Goal: Information Seeking & Learning: Find specific fact

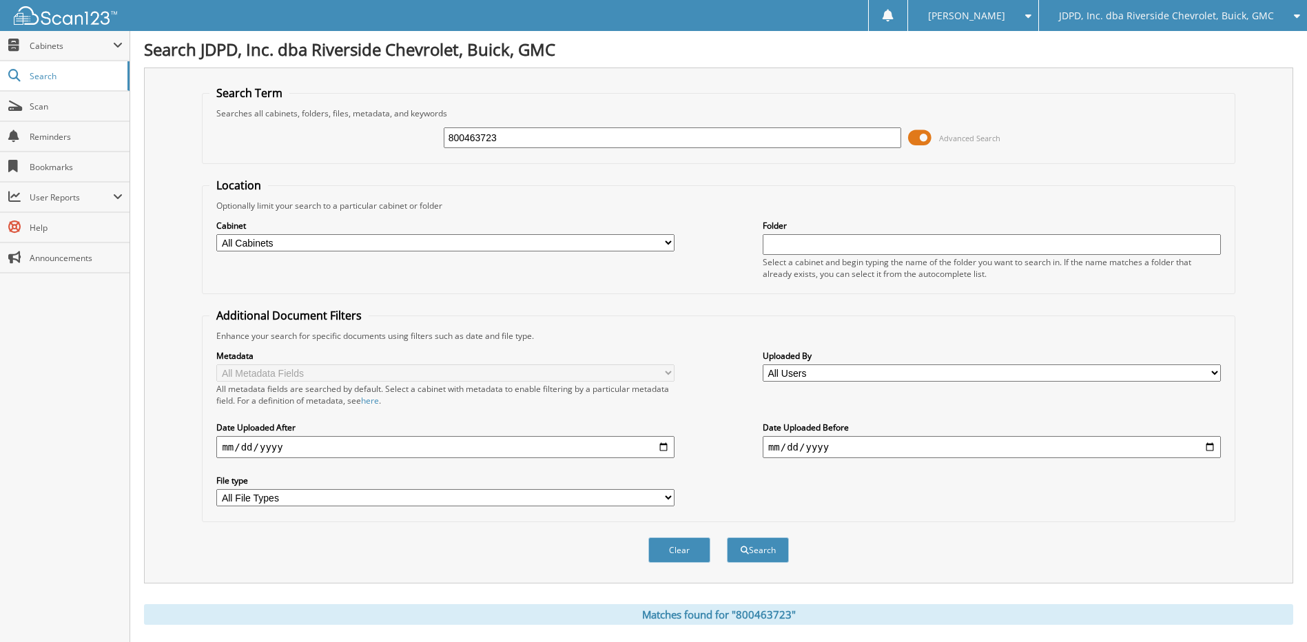
click at [1176, 14] on span "JDPD, Inc. dba Riverside Chevrolet, Buick, GMC" at bounding box center [1166, 16] width 215 height 8
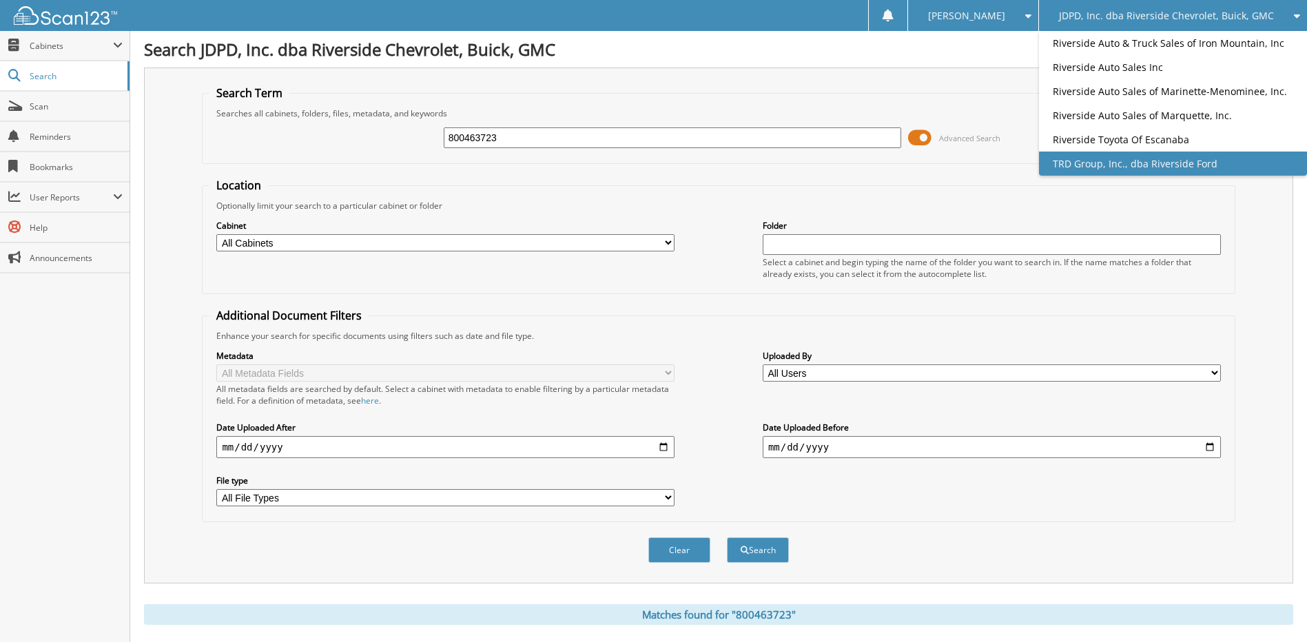
click at [1073, 164] on link "TRD Group, Inc., dba Riverside Ford" at bounding box center [1173, 164] width 268 height 24
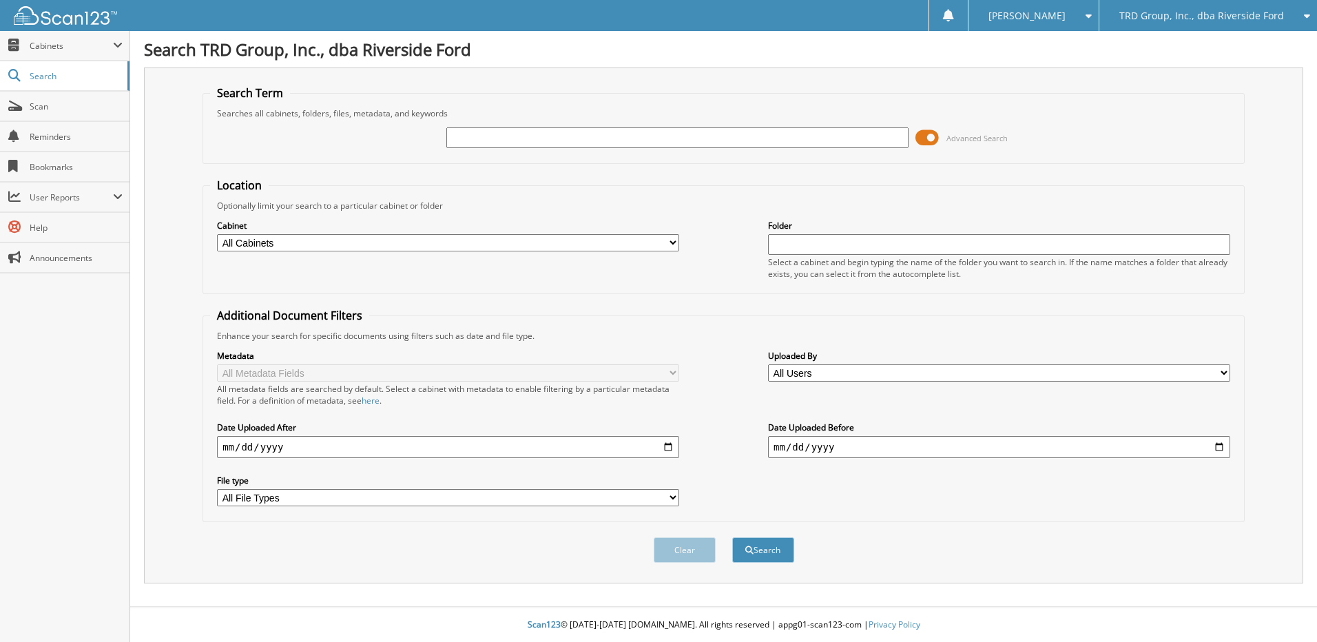
click at [632, 141] on input "text" at bounding box center [677, 137] width 462 height 21
type input "ford onques"
click at [732, 537] on button "Search" at bounding box center [763, 549] width 62 height 25
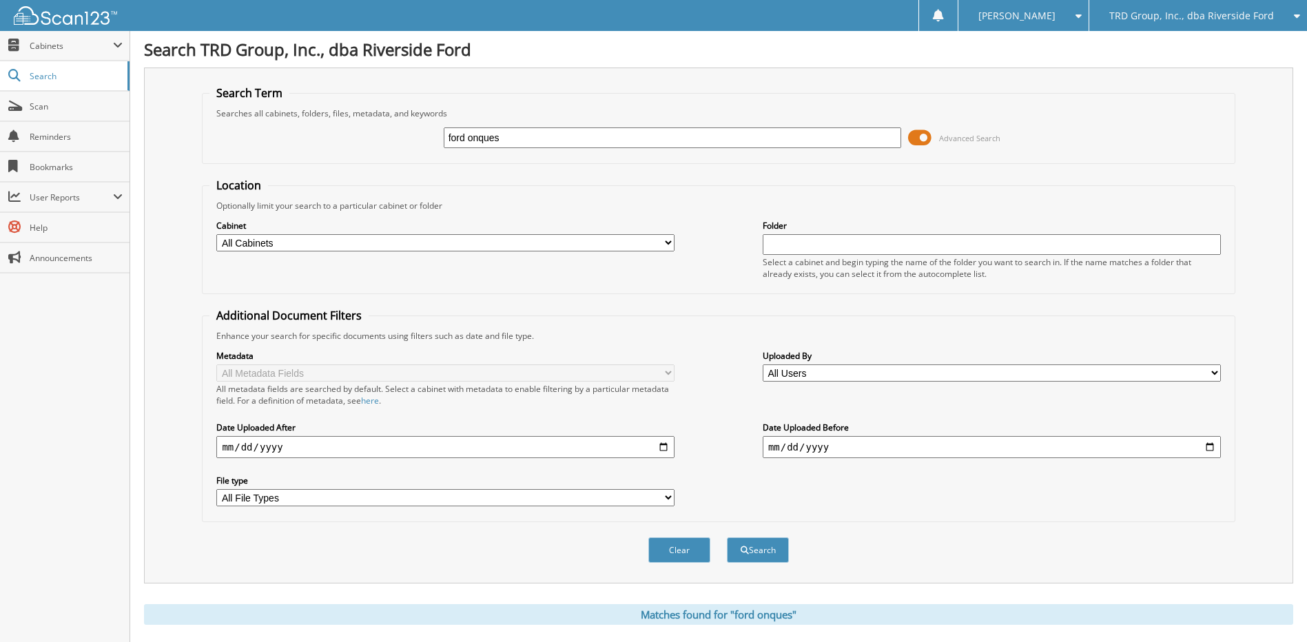
click at [546, 138] on input "ford onques" at bounding box center [673, 137] width 458 height 21
type input "conquest bonus"
click at [727, 537] on button "Search" at bounding box center [758, 549] width 62 height 25
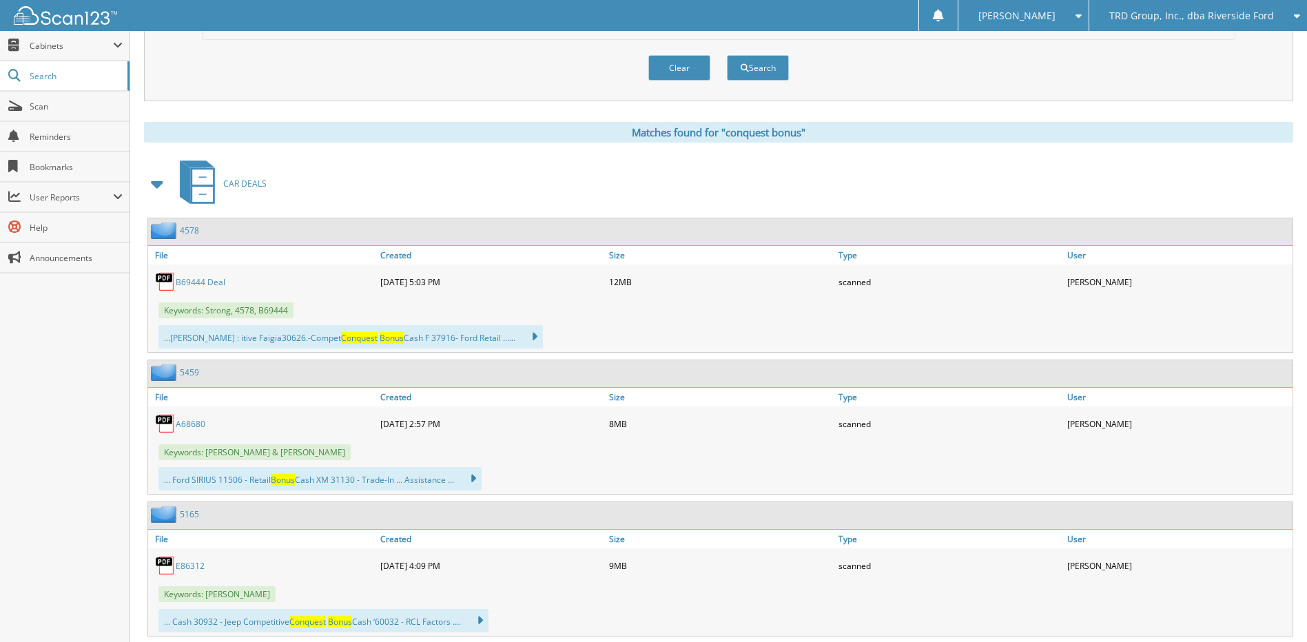
click at [167, 186] on span at bounding box center [157, 184] width 19 height 25
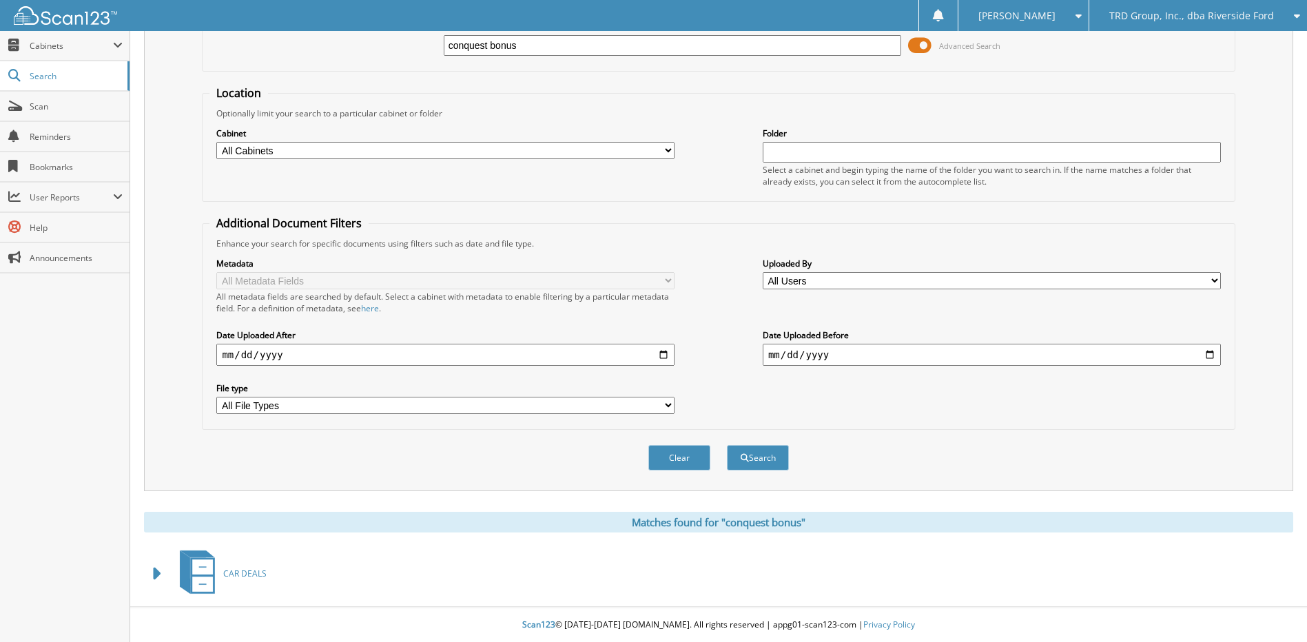
scroll to position [0, 0]
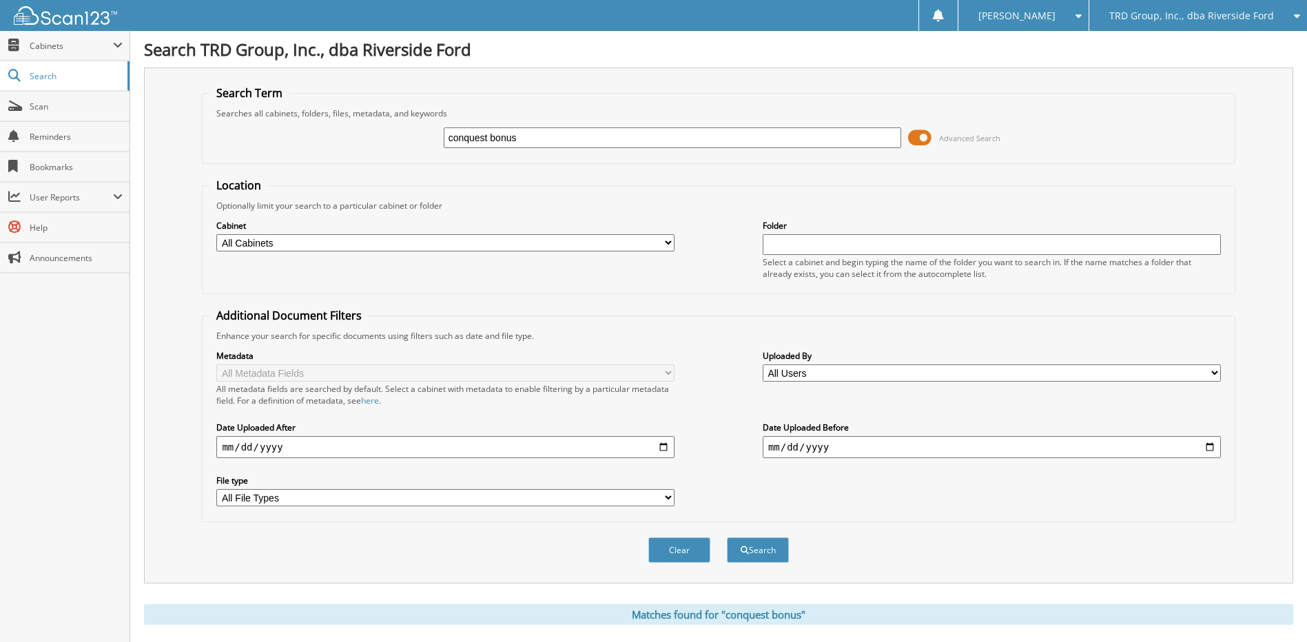
click at [536, 142] on input "conquest bonus" at bounding box center [673, 137] width 458 height 21
type input "f25203"
click at [727, 537] on button "Search" at bounding box center [758, 549] width 62 height 25
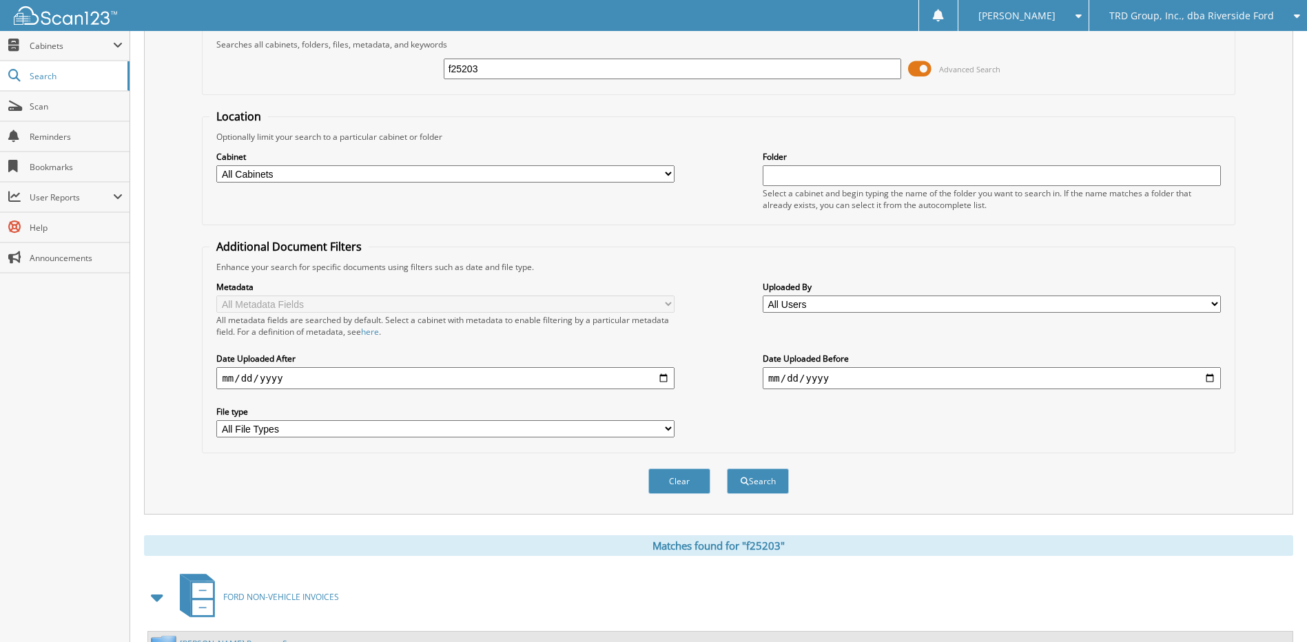
scroll to position [182, 0]
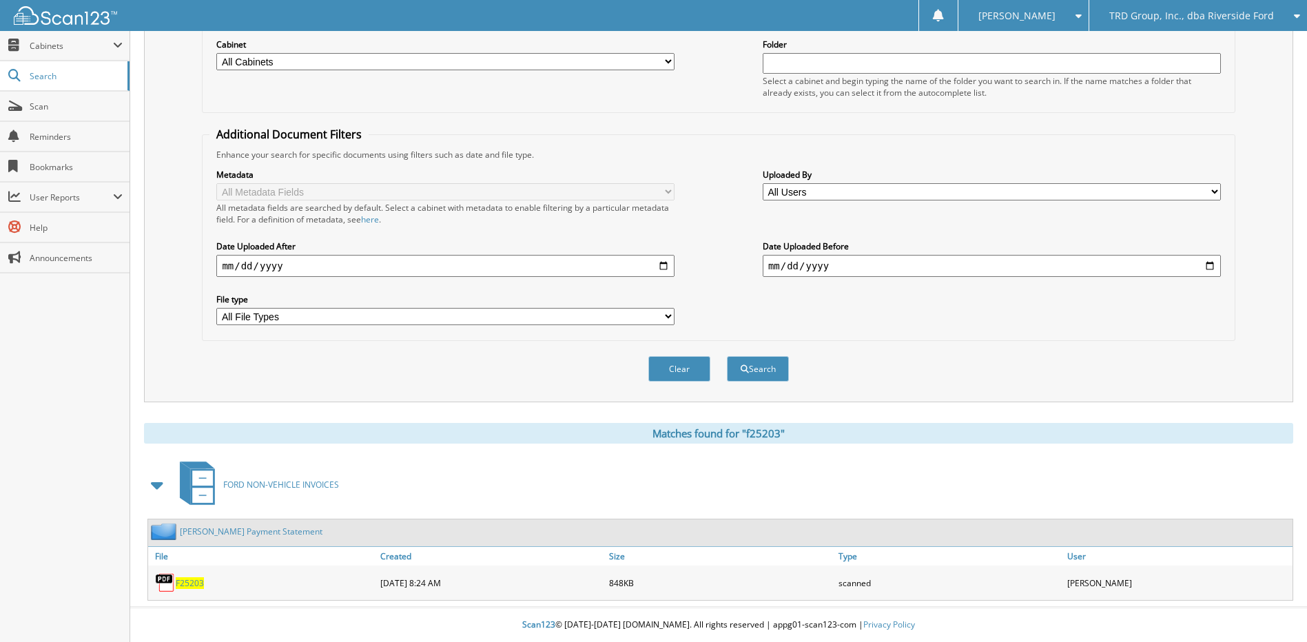
click at [192, 580] on span "F25203" at bounding box center [190, 583] width 28 height 12
click at [258, 532] on link "Vincent Payment Statement" at bounding box center [251, 532] width 143 height 12
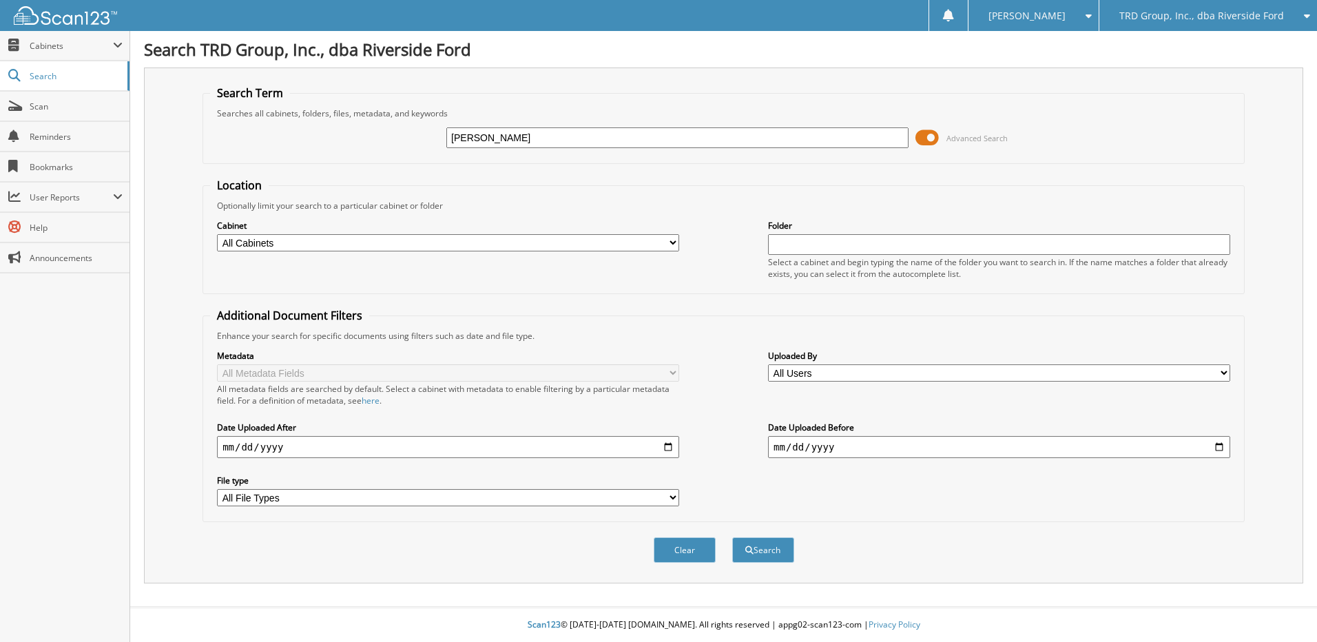
type input "[PERSON_NAME]"
click at [732, 537] on button "Search" at bounding box center [763, 549] width 62 height 25
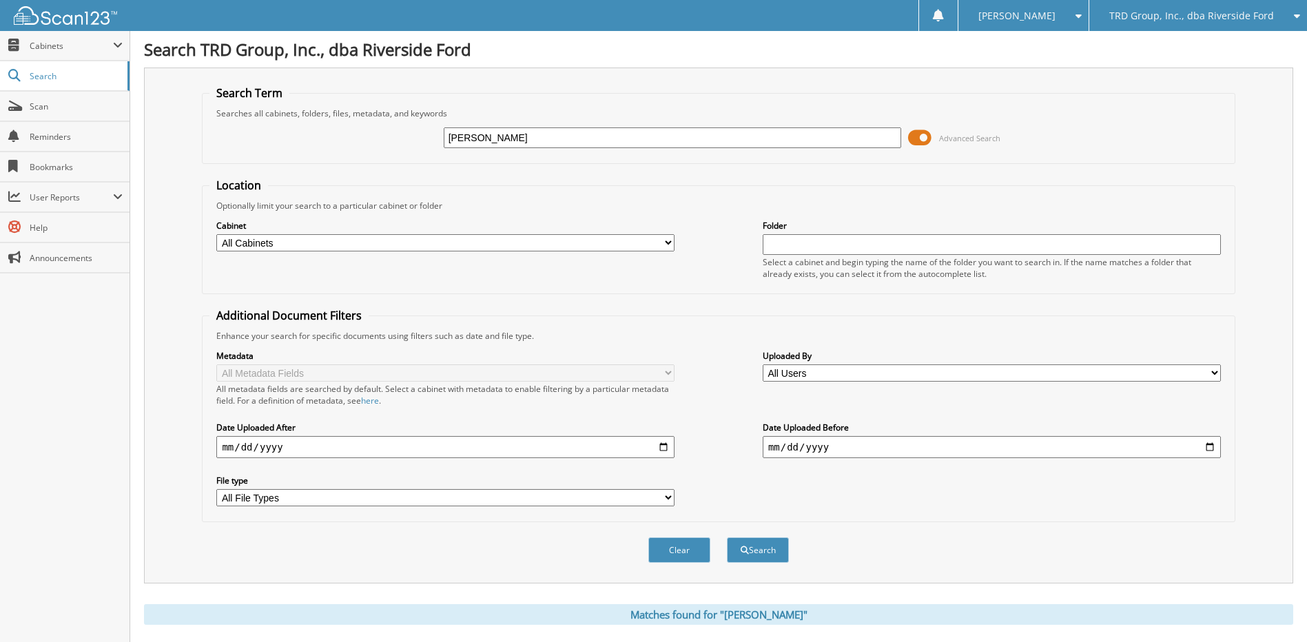
click at [614, 148] on div "Hebbard" at bounding box center [673, 137] width 458 height 23
click at [618, 143] on input "Hebbard" at bounding box center [673, 137] width 458 height 21
click at [528, 138] on input "text" at bounding box center [673, 137] width 458 height 21
paste input "020492"
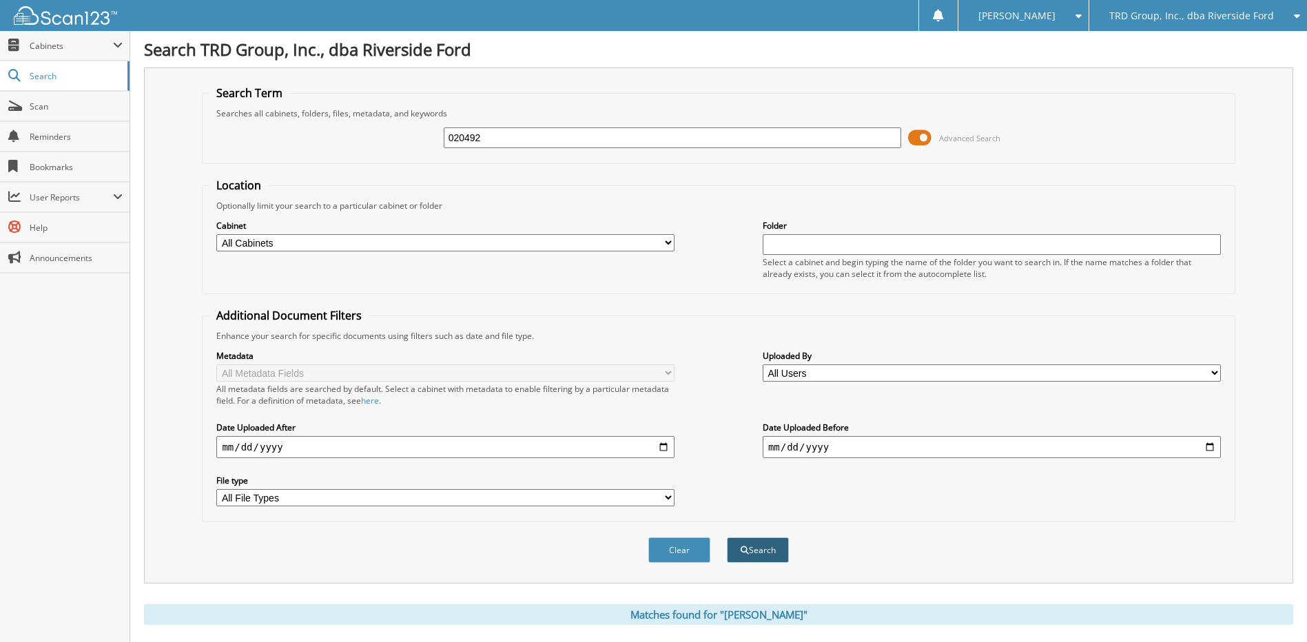
type input "020492"
click at [769, 548] on button "Search" at bounding box center [758, 549] width 62 height 25
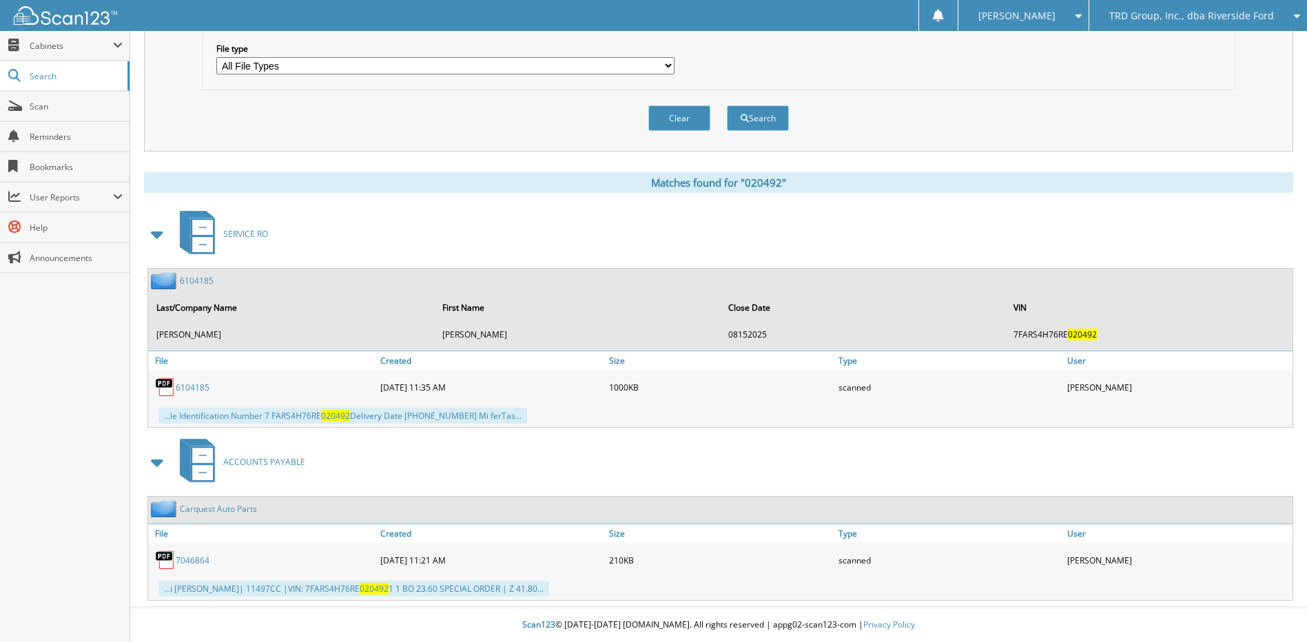
scroll to position [19, 0]
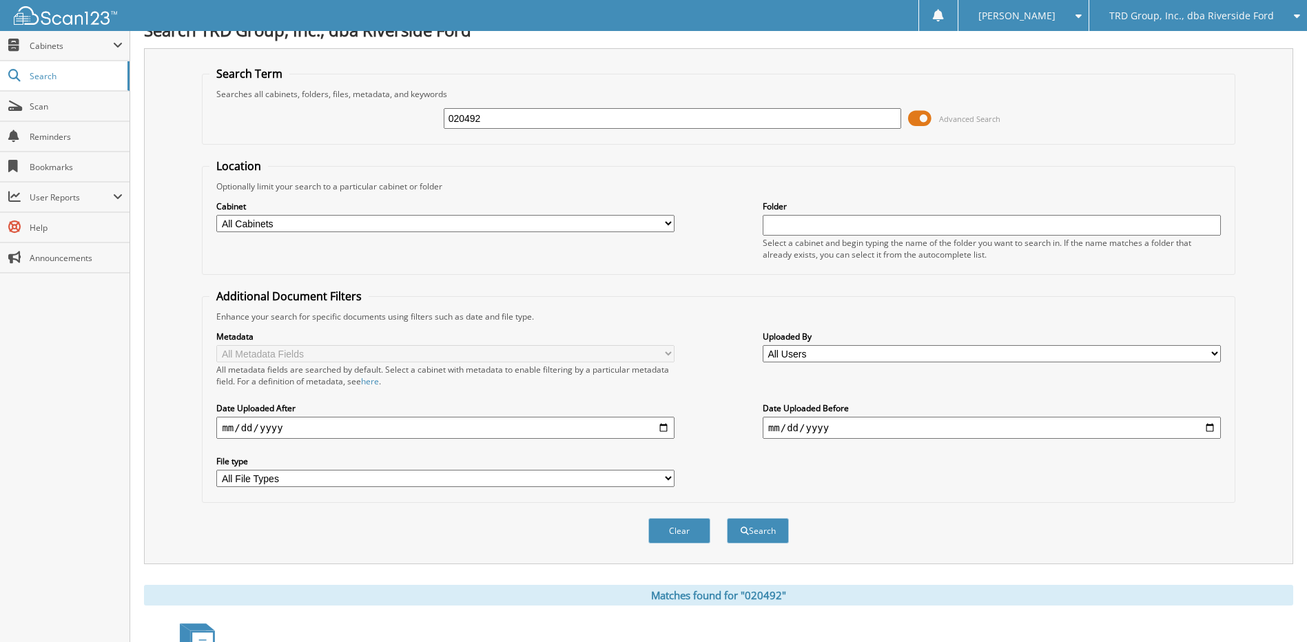
click at [541, 110] on input "020492" at bounding box center [673, 118] width 458 height 21
paste input "6104652"
type input "6104652"
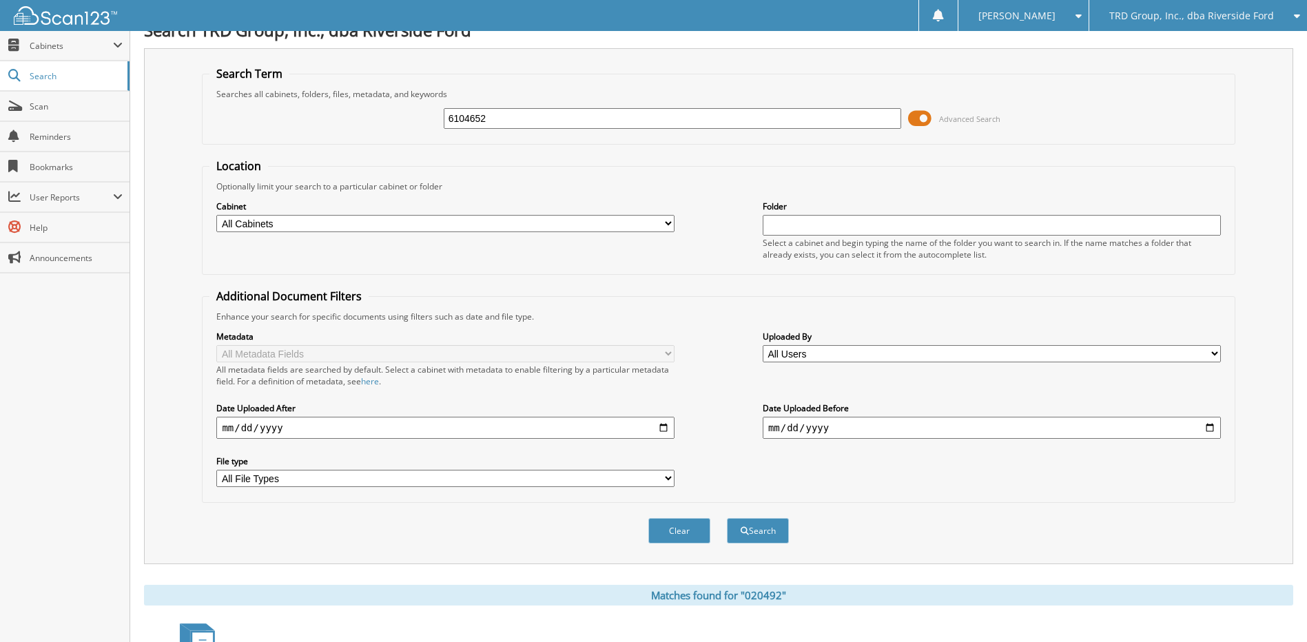
click at [727, 518] on button "Search" at bounding box center [758, 530] width 62 height 25
